Goal: Task Accomplishment & Management: Manage account settings

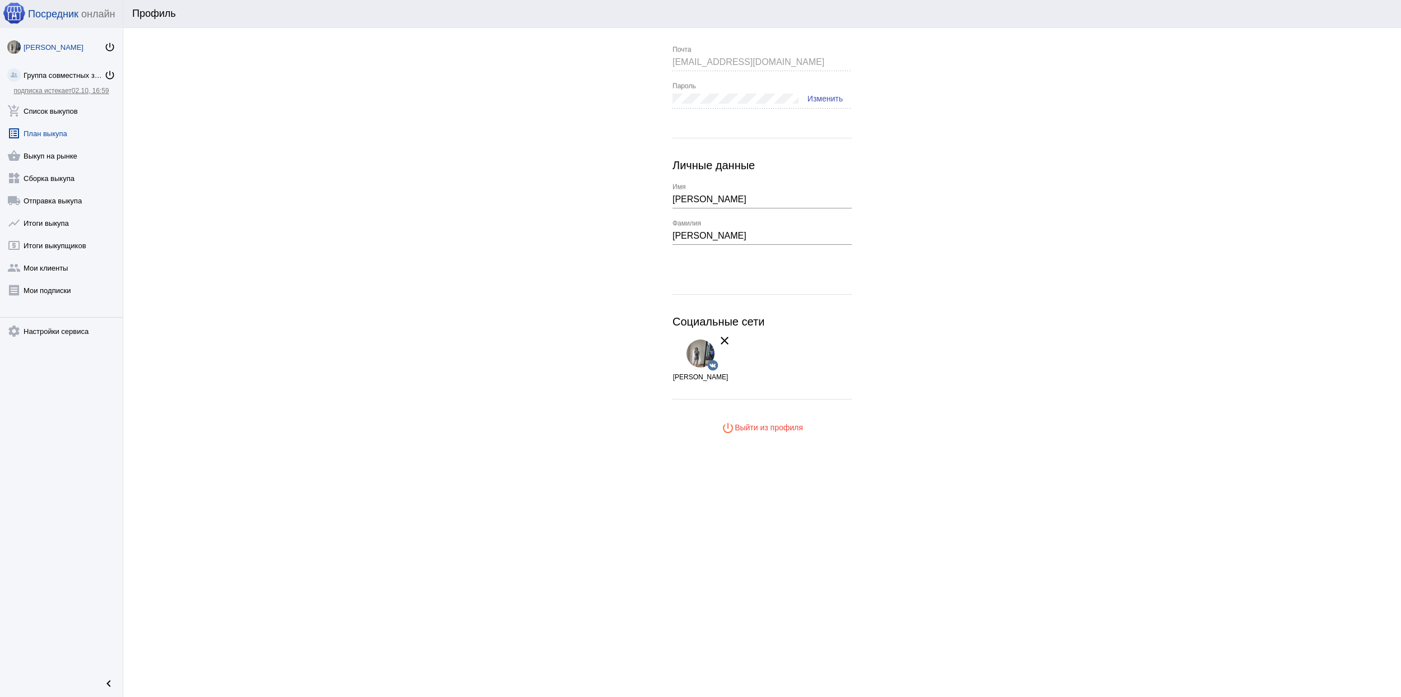
click at [66, 132] on link "list_alt План выкупа" at bounding box center [61, 131] width 123 height 22
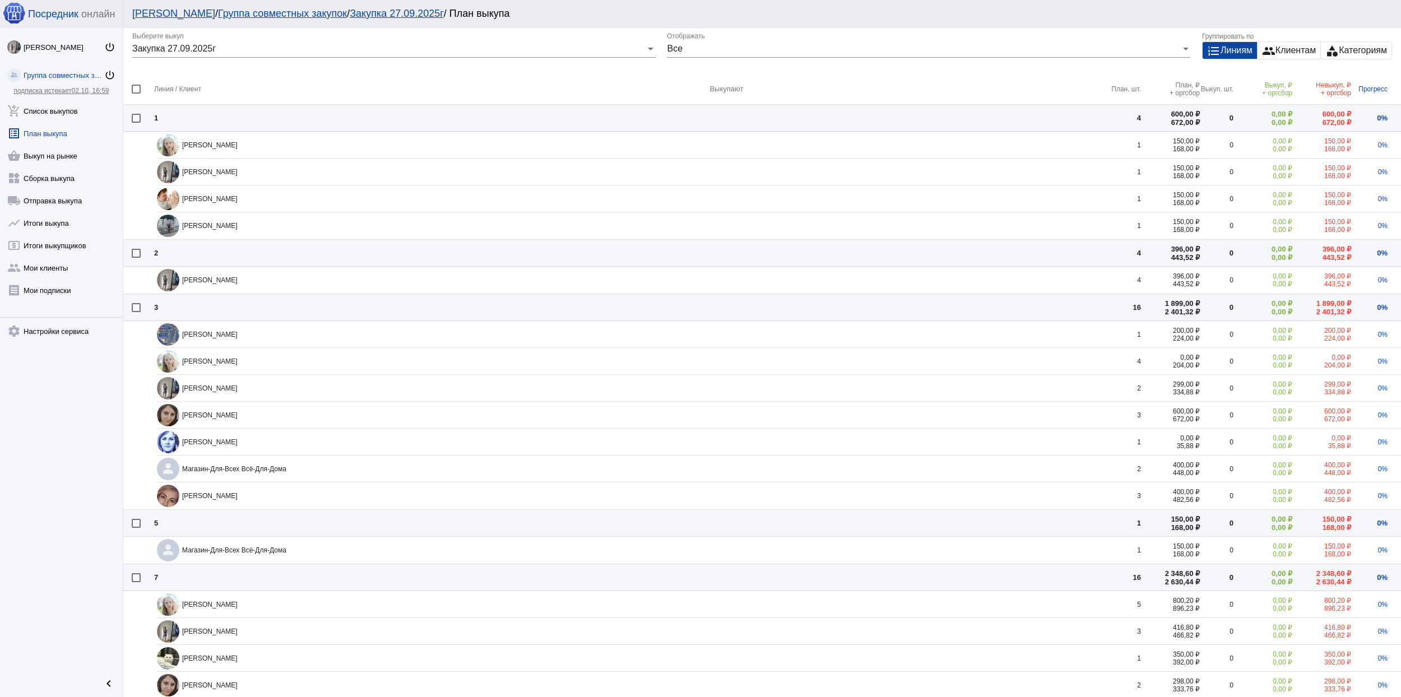
click at [138, 110] on td at bounding box center [138, 118] width 31 height 27
checkbox input "true"
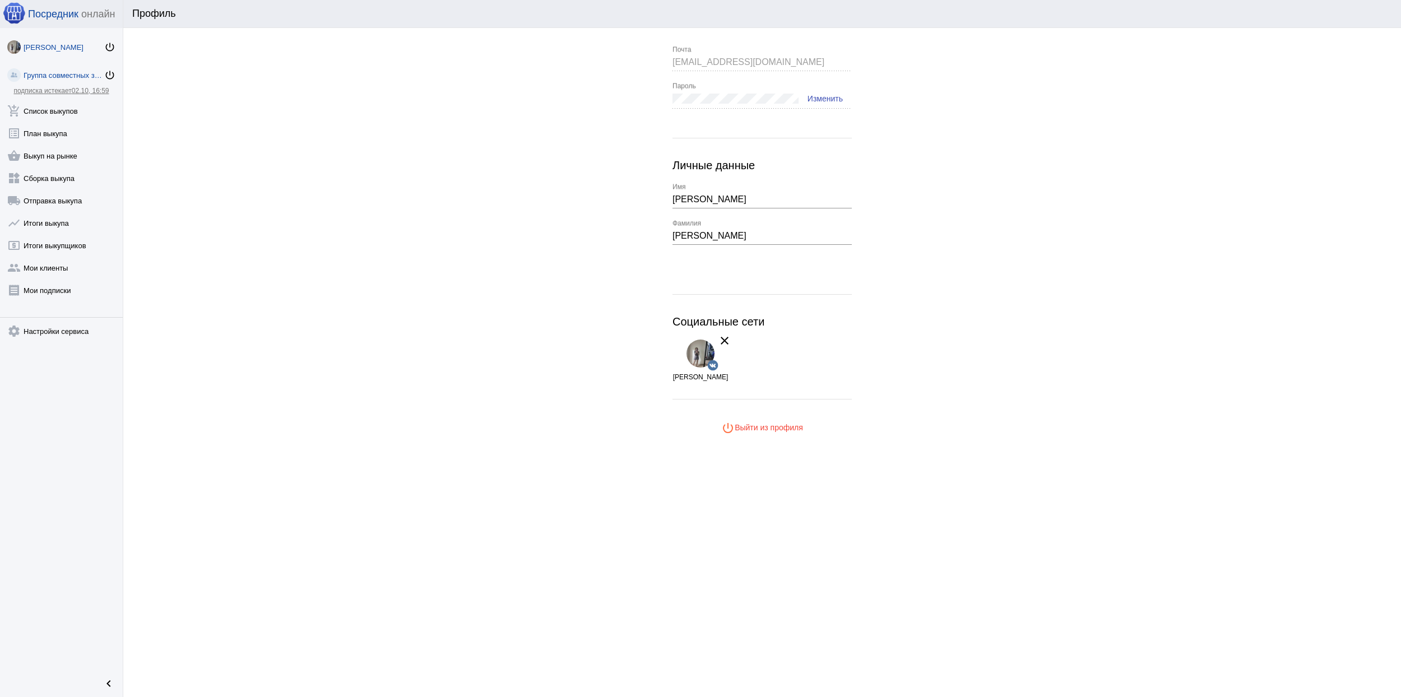
click at [72, 74] on div "Группа совместных закупок" at bounding box center [64, 75] width 81 height 8
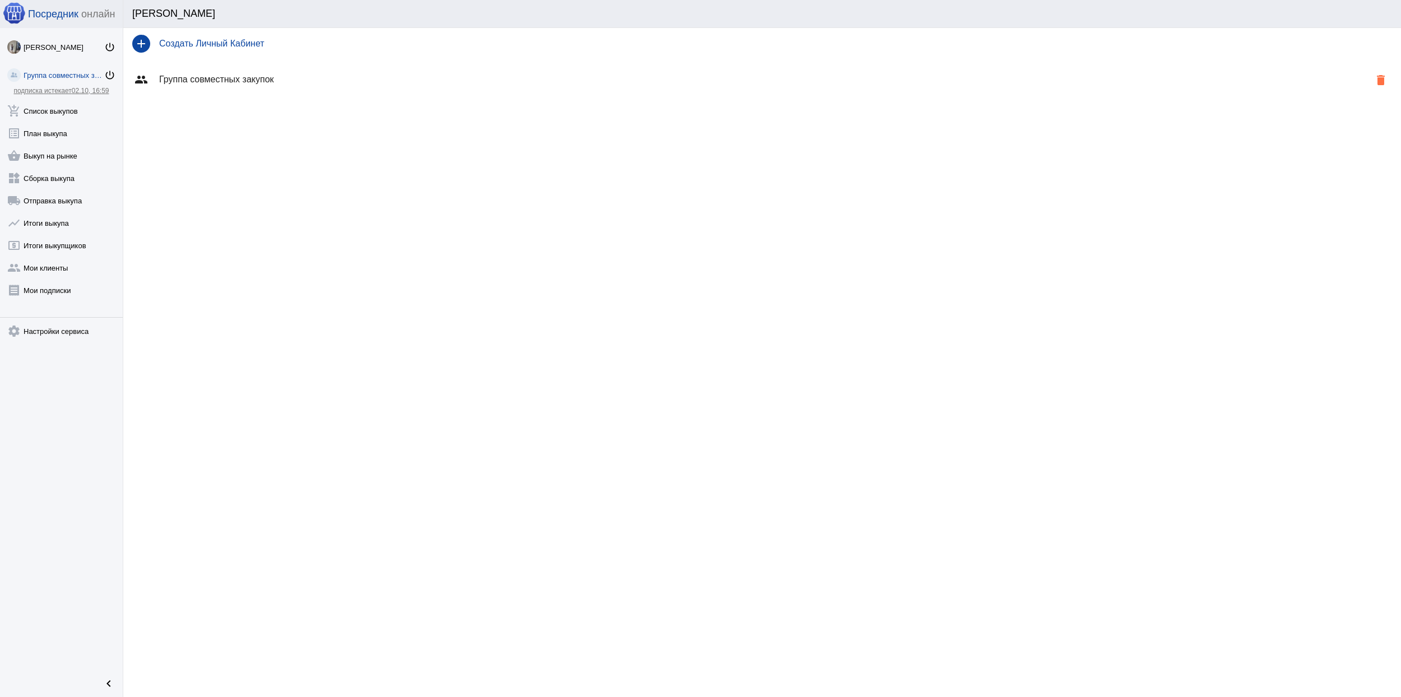
click at [641, 97] on div "group Группа совместных закупок delete" at bounding box center [762, 79] width 1278 height 40
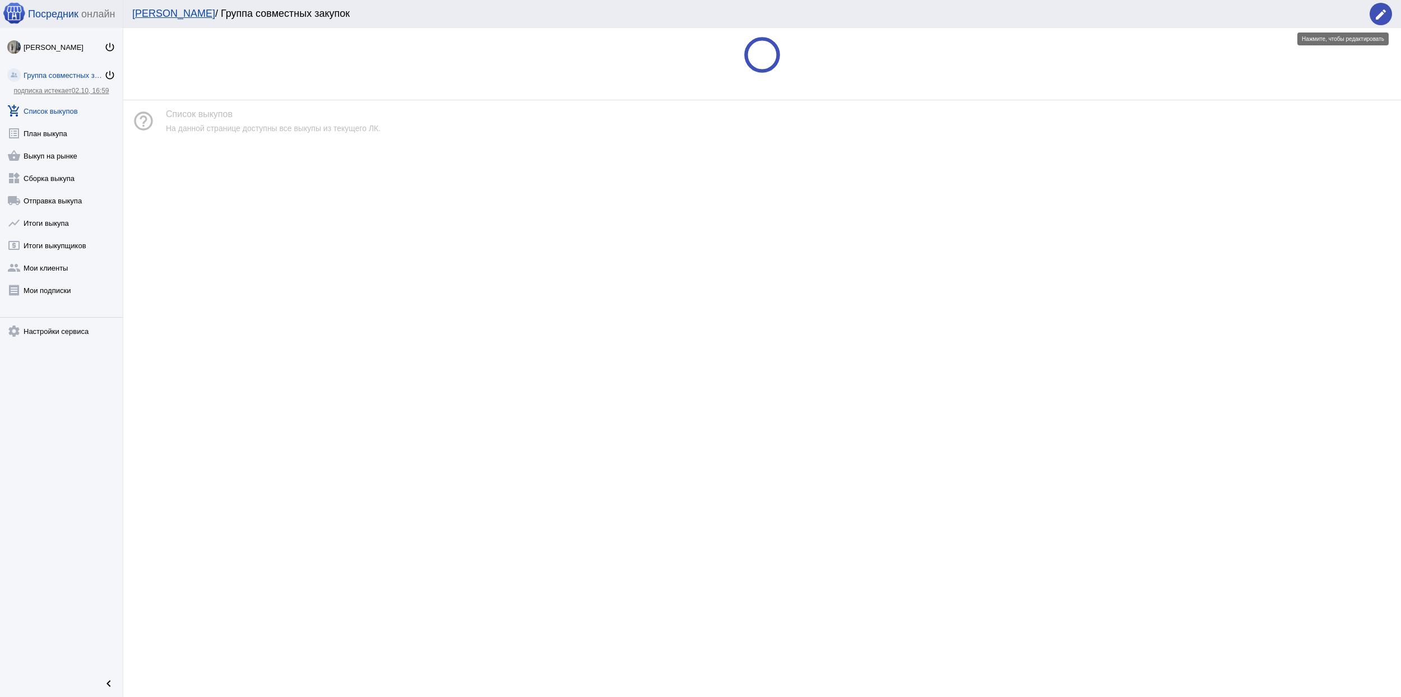
click at [1388, 13] on button "edit" at bounding box center [1381, 14] width 22 height 22
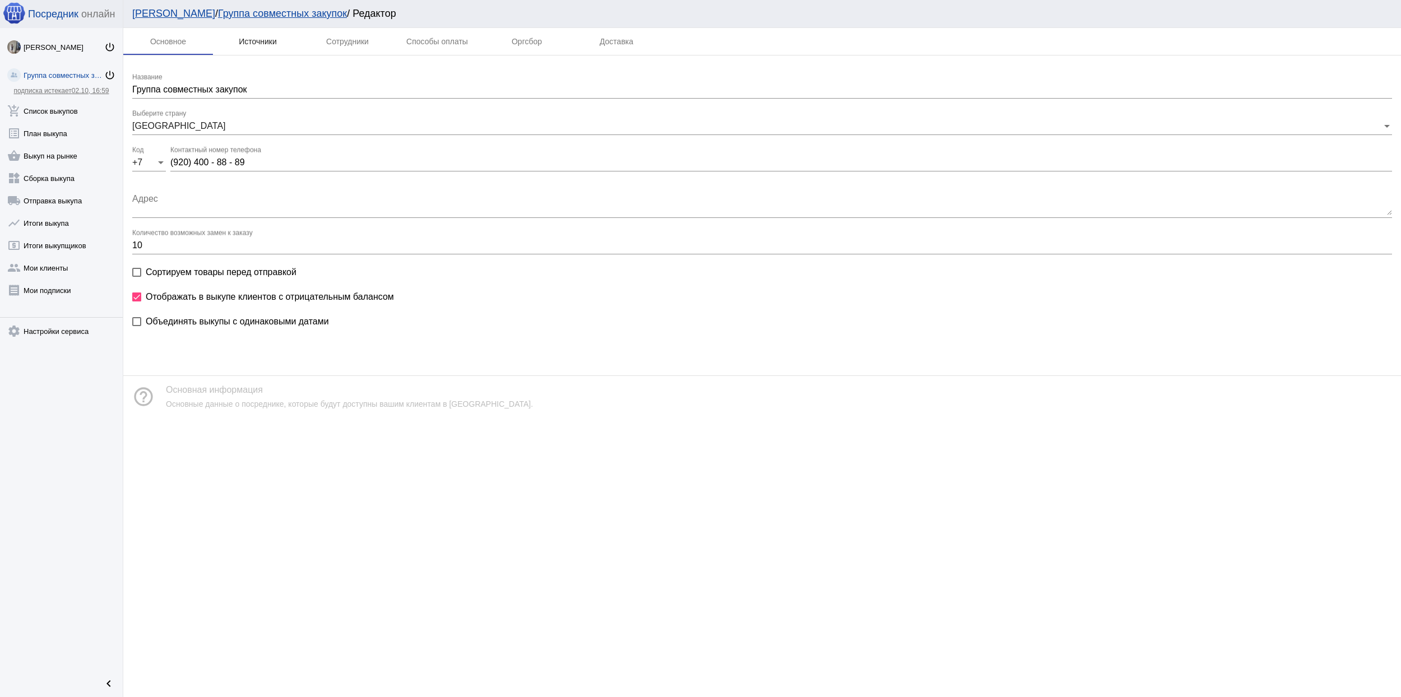
click at [252, 41] on div "Источники" at bounding box center [258, 41] width 38 height 9
